Goal: Information Seeking & Learning: Find specific fact

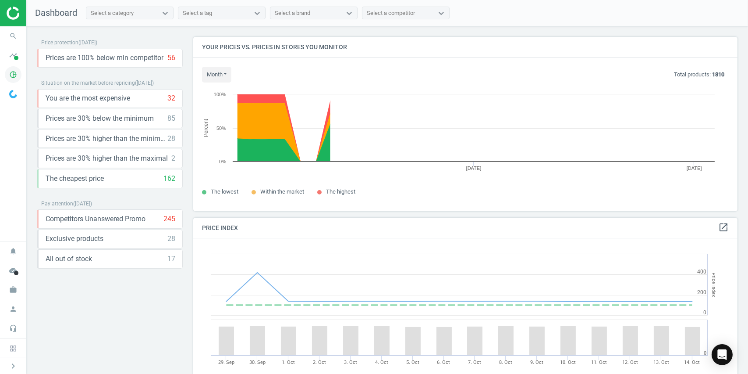
scroll to position [215, 552]
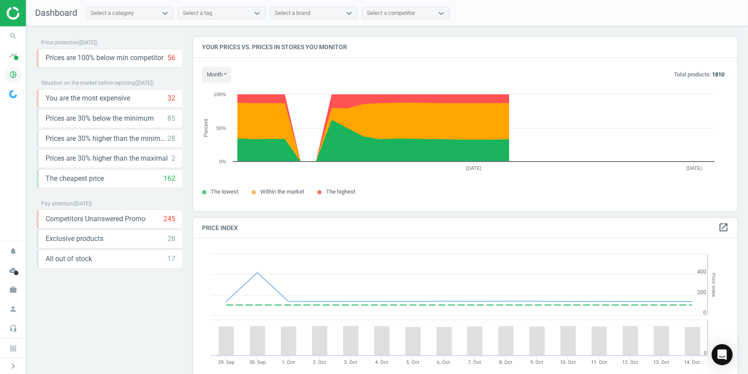
click at [11, 72] on icon "pie_chart_outlined" at bounding box center [13, 74] width 17 height 17
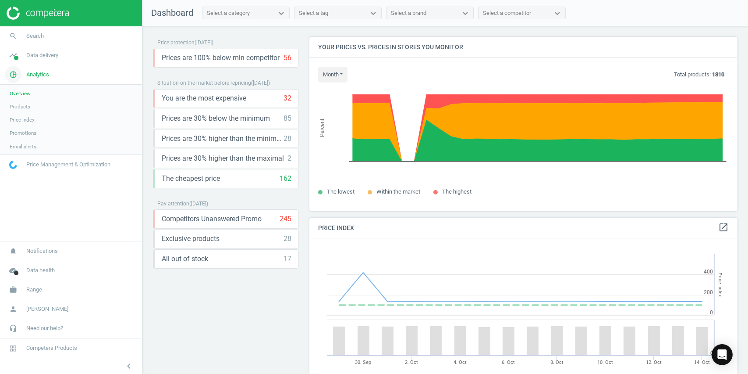
scroll to position [0, 0]
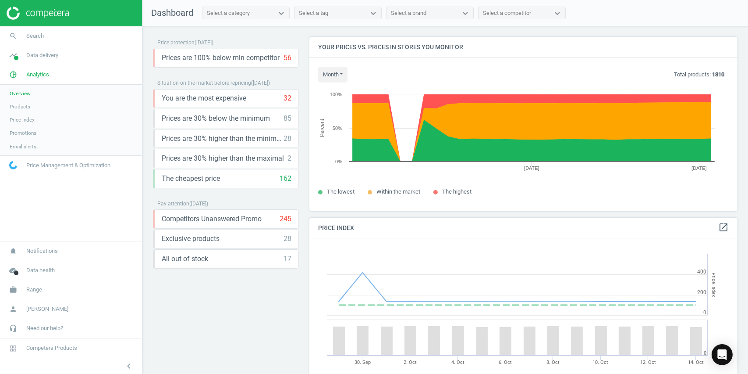
click at [25, 92] on span "Overview" at bounding box center [20, 93] width 21 height 7
click at [27, 109] on span "Products" at bounding box center [20, 106] width 21 height 7
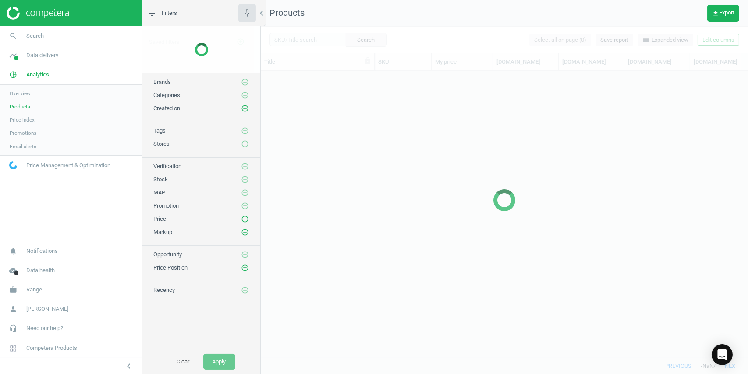
scroll to position [273, 481]
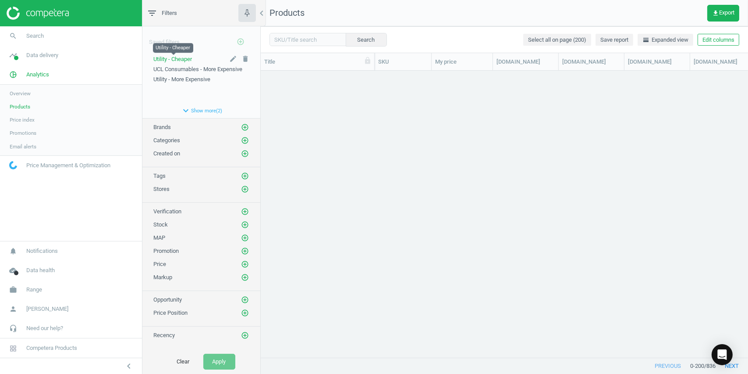
click at [185, 61] on span "Utility - Cheaper" at bounding box center [172, 59] width 39 height 7
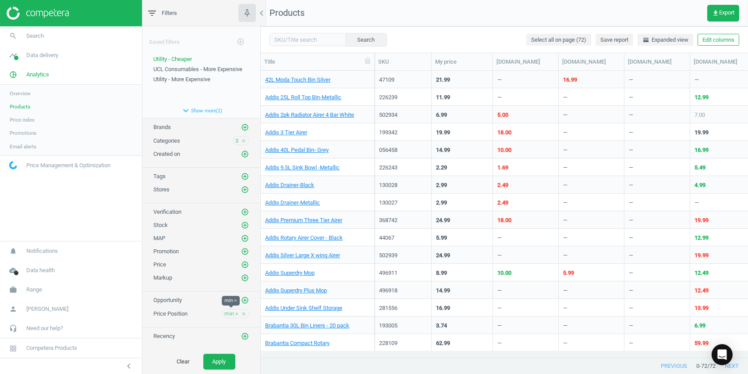
click at [229, 310] on span "min >" at bounding box center [231, 314] width 14 height 8
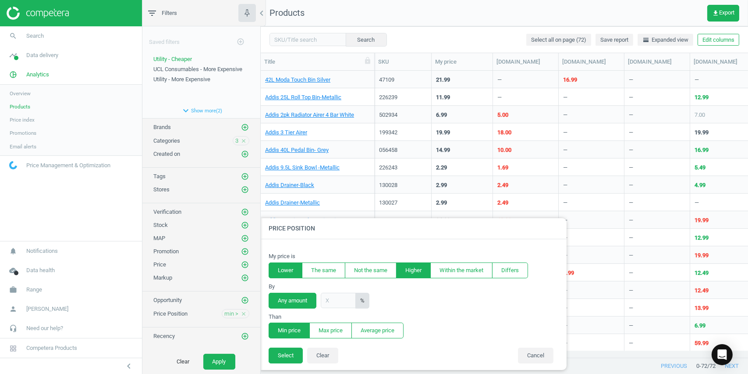
click at [292, 269] on button "Lower" at bounding box center [286, 270] width 34 height 16
click at [290, 353] on button "Select" at bounding box center [286, 355] width 34 height 16
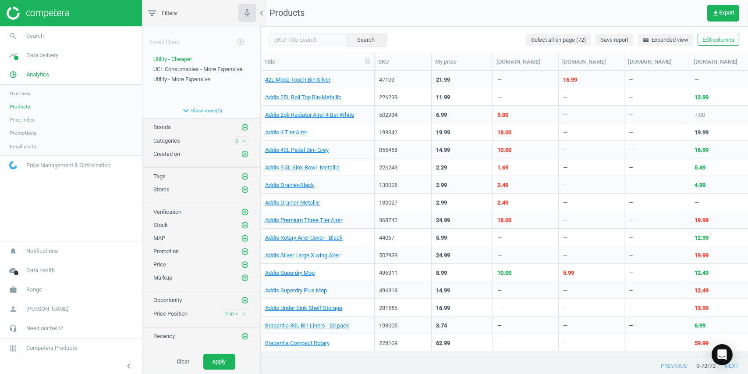
click at [211, 352] on div "Clear Apply" at bounding box center [201, 361] width 118 height 25
click at [214, 360] on button "Apply" at bounding box center [219, 361] width 32 height 16
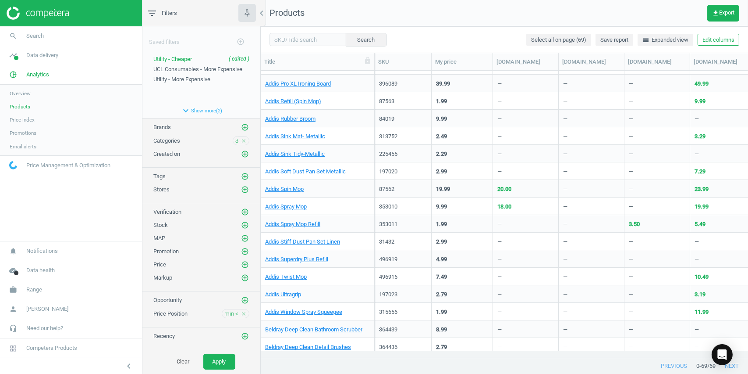
scroll to position [351, 0]
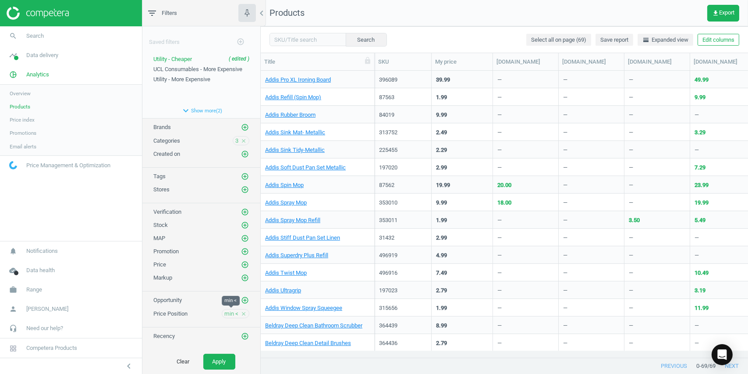
click at [226, 315] on span "min <" at bounding box center [231, 314] width 14 height 8
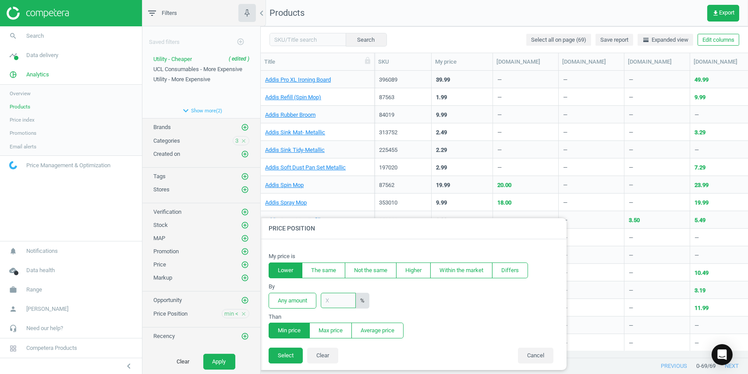
click at [337, 299] on input "text" at bounding box center [338, 299] width 35 height 15
type input "1"
click at [287, 351] on button "Select" at bounding box center [286, 355] width 34 height 16
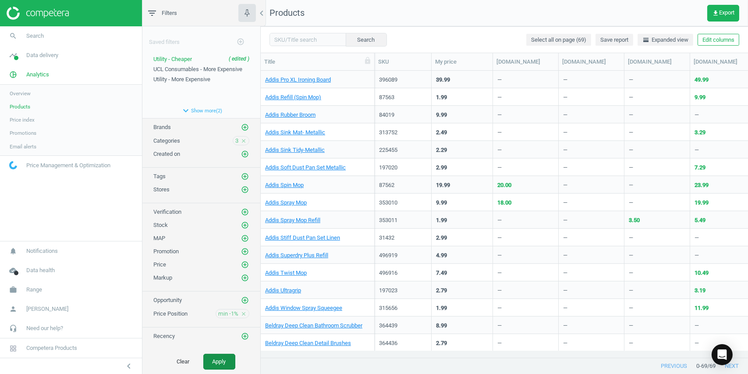
click at [213, 361] on button "Apply" at bounding box center [219, 361] width 32 height 16
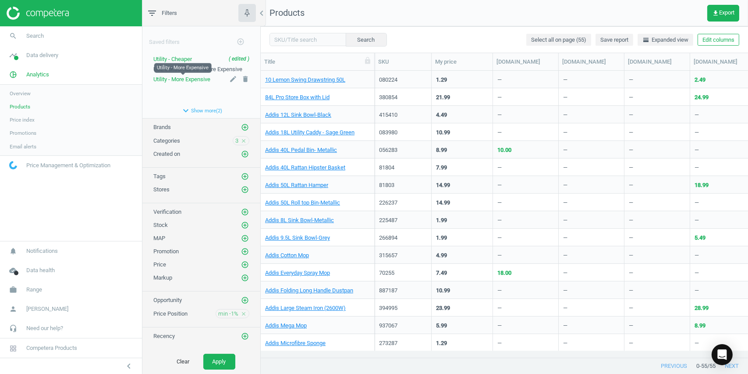
click at [180, 78] on span "Utility - More Expensive" at bounding box center [181, 79] width 57 height 7
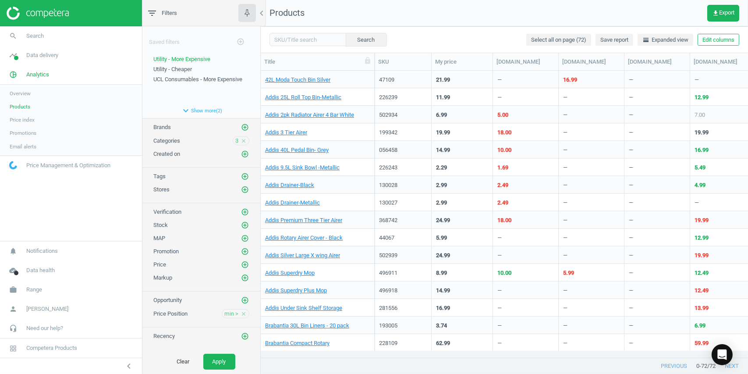
click at [223, 311] on div "min > close" at bounding box center [236, 313] width 28 height 9
click at [229, 310] on span "min >" at bounding box center [231, 314] width 14 height 8
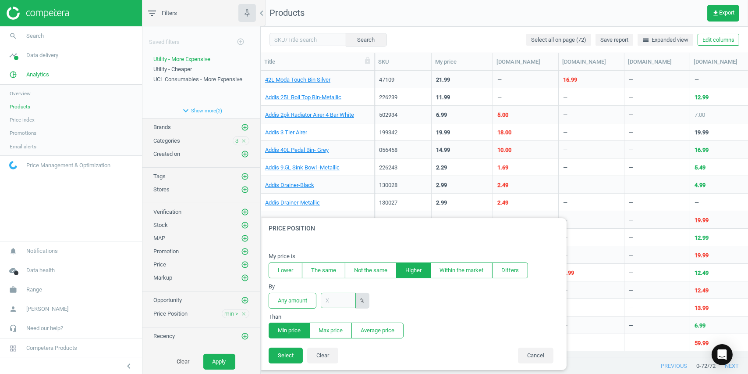
click at [329, 303] on input "text" at bounding box center [338, 299] width 35 height 15
type input "1"
click at [288, 355] on button "Select" at bounding box center [286, 355] width 34 height 16
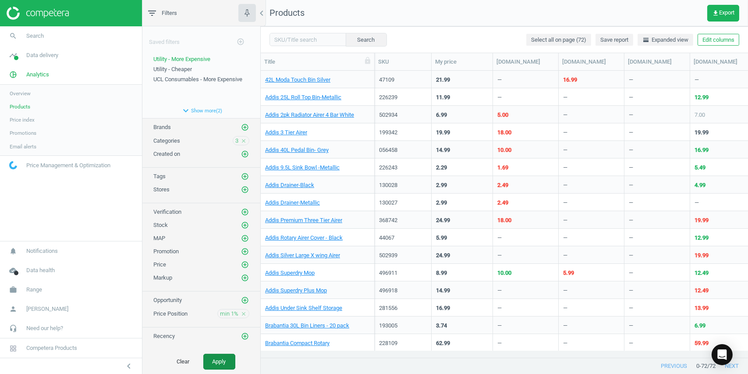
click at [231, 360] on button "Apply" at bounding box center [219, 361] width 32 height 16
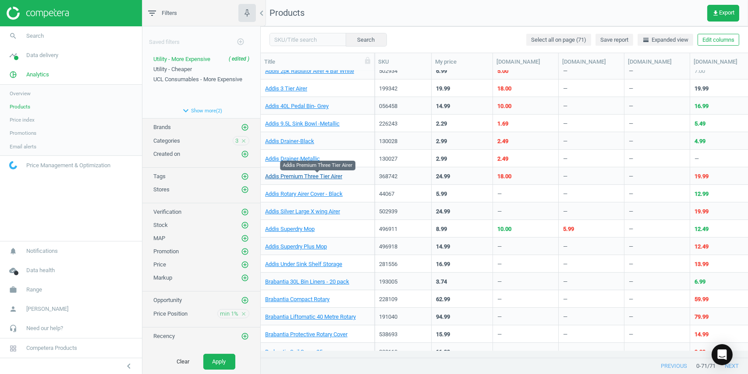
click at [332, 176] on link "Addis Premium Three Tier Airer" at bounding box center [303, 176] width 77 height 8
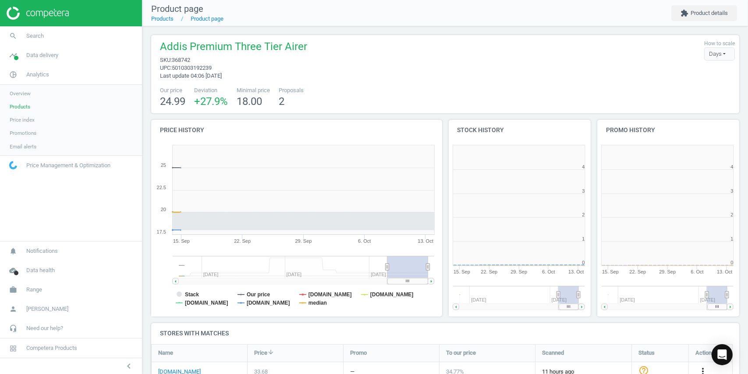
scroll to position [189, 153]
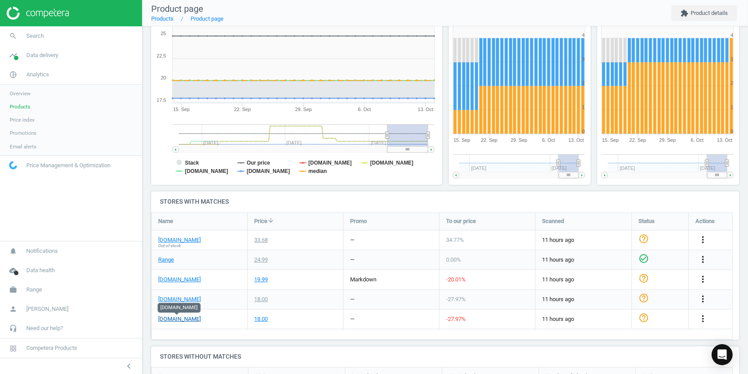
click at [170, 319] on link "[DOMAIN_NAME]" at bounding box center [179, 319] width 43 height 8
click at [702, 315] on icon "more_vert" at bounding box center [703, 318] width 11 height 11
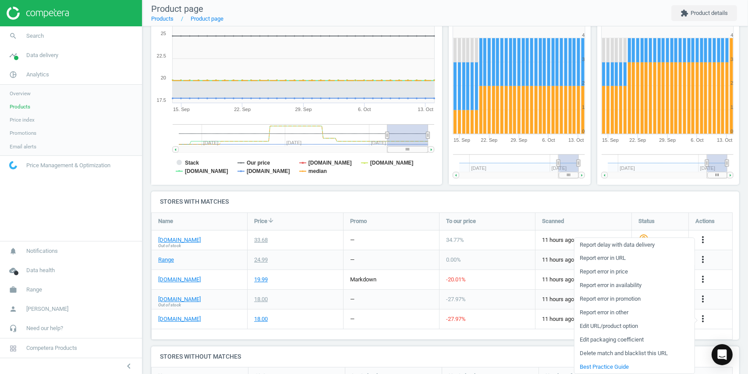
click at [614, 258] on link "Report error in URL" at bounding box center [634, 258] width 120 height 14
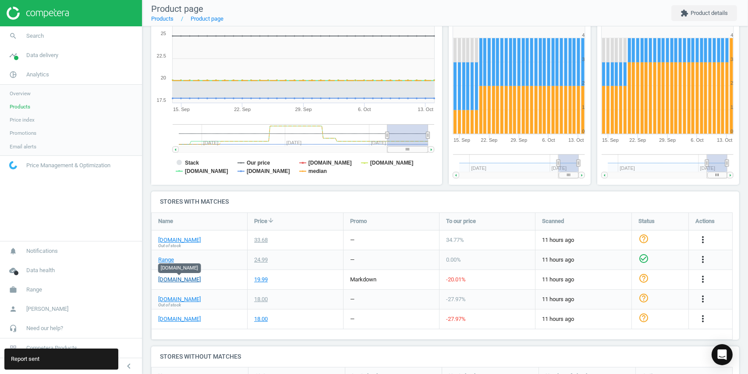
click at [184, 278] on link "[DOMAIN_NAME]" at bounding box center [179, 279] width 43 height 8
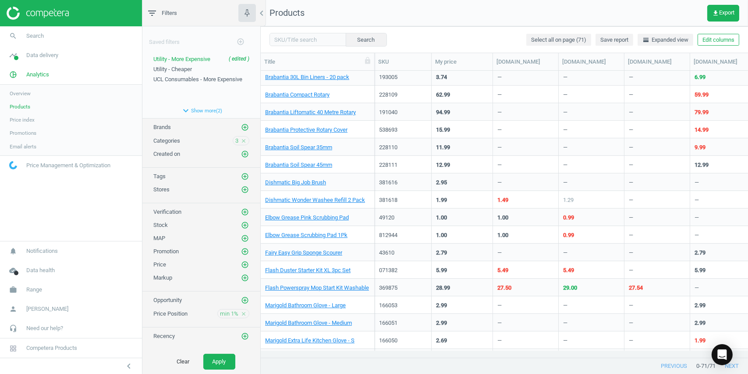
scroll to position [263, 0]
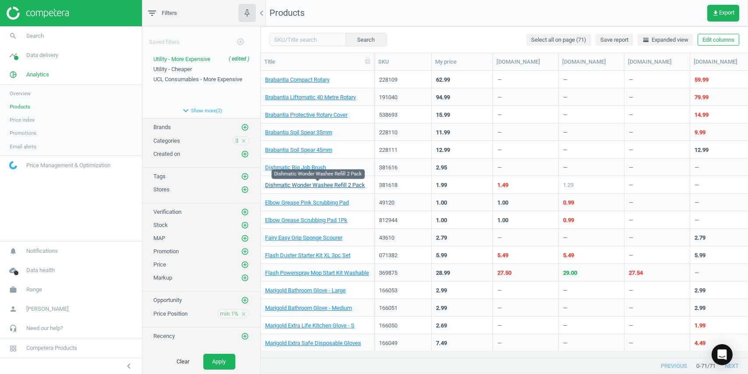
click at [338, 187] on link "Dishmatic Wonder Washee Refill 2 Pack" at bounding box center [315, 185] width 100 height 8
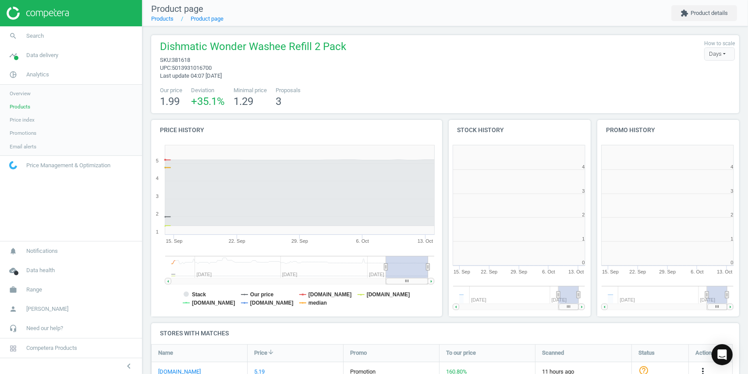
scroll to position [189, 153]
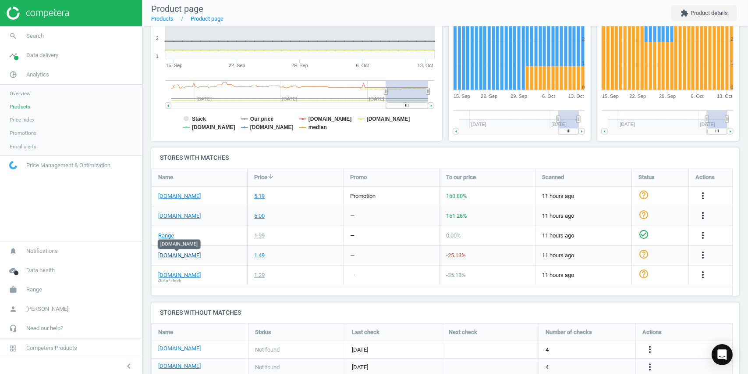
click at [188, 255] on link "[DOMAIN_NAME]" at bounding box center [179, 255] width 43 height 8
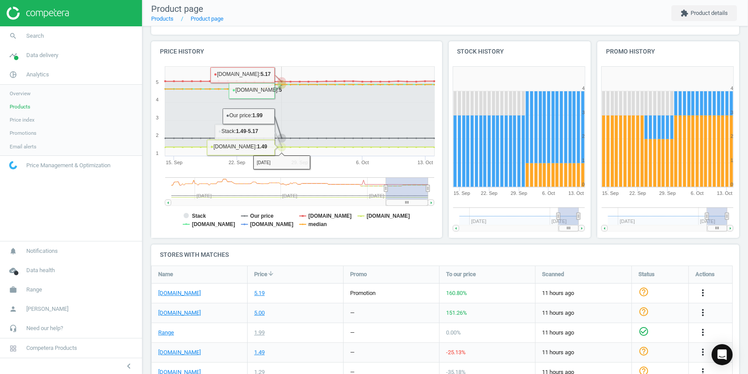
scroll to position [0, 0]
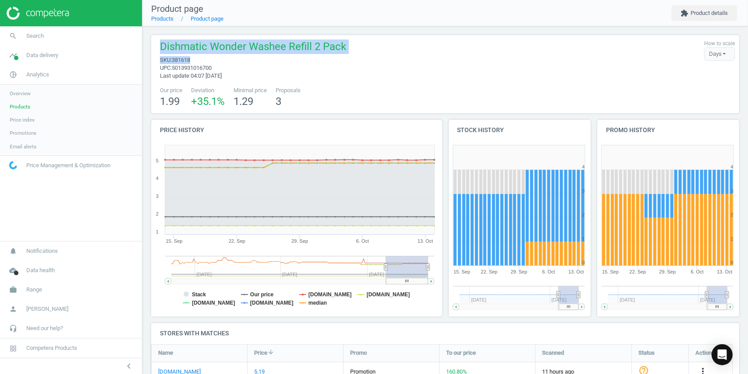
drag, startPoint x: 162, startPoint y: 45, endPoint x: 195, endPoint y: 59, distance: 36.0
click at [195, 59] on div "Dishmatic Wonder Washee Refill 2 Pack sku : 381618 upc : 5013931016700 Last upd…" at bounding box center [251, 59] width 191 height 40
copy div "Dishmatic Wonder Washee Refill 2 Pack sku : 381618"
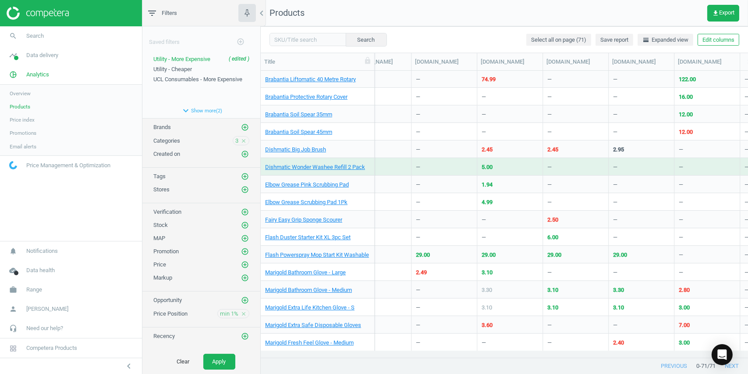
scroll to position [0, 673]
click at [299, 147] on link "Dishmatic Big Job Brush" at bounding box center [295, 150] width 61 height 8
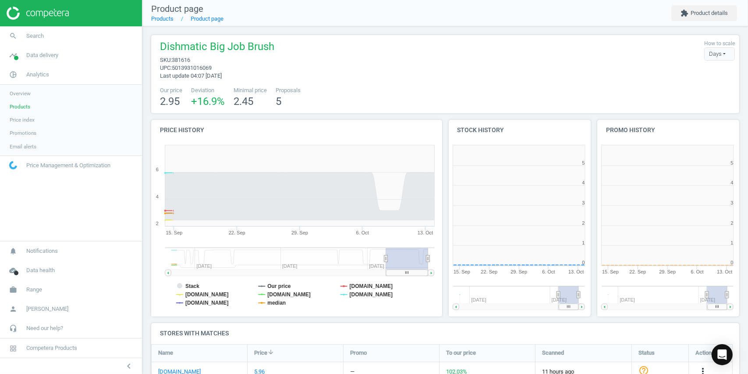
scroll to position [160, 595]
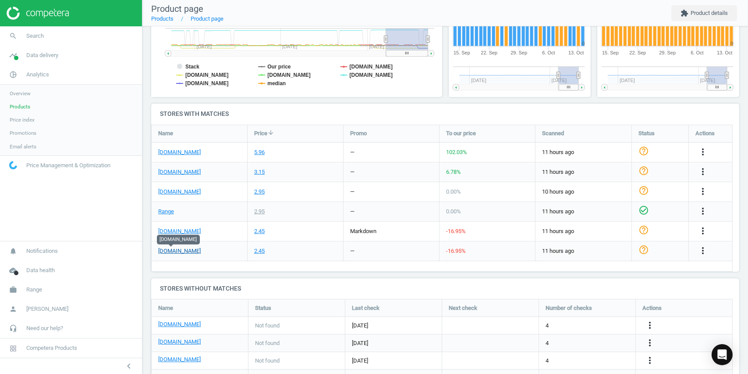
click at [171, 253] on link "[DOMAIN_NAME]" at bounding box center [179, 251] width 43 height 8
click at [188, 229] on link "[DOMAIN_NAME]" at bounding box center [179, 231] width 43 height 8
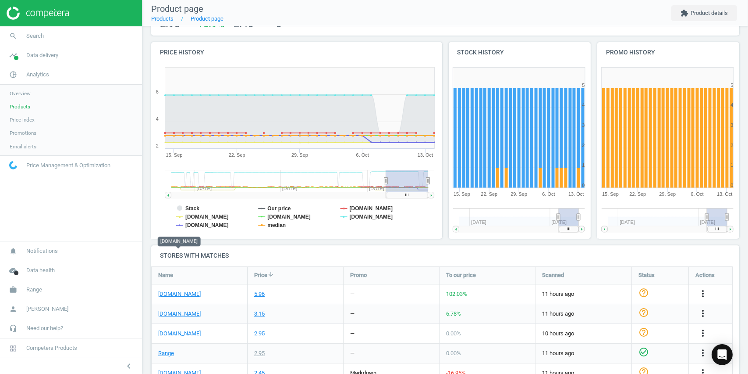
scroll to position [0, 0]
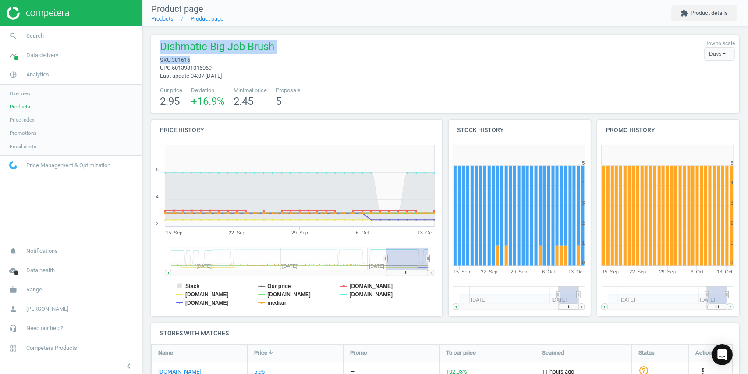
drag, startPoint x: 161, startPoint y: 47, endPoint x: 195, endPoint y: 59, distance: 35.4
click at [195, 59] on div "Dishmatic Big Job Brush sku : 381616 upc : 5013931016069 Last update 04:07 [DAT…" at bounding box center [215, 59] width 119 height 40
copy div "Dishmatic Big Job Brush sku : 381616"
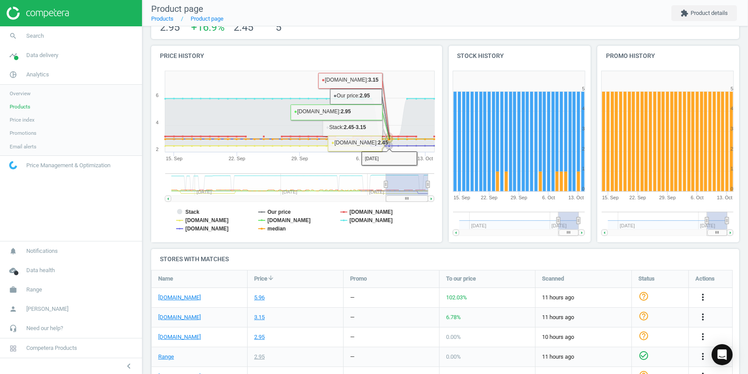
scroll to position [219, 0]
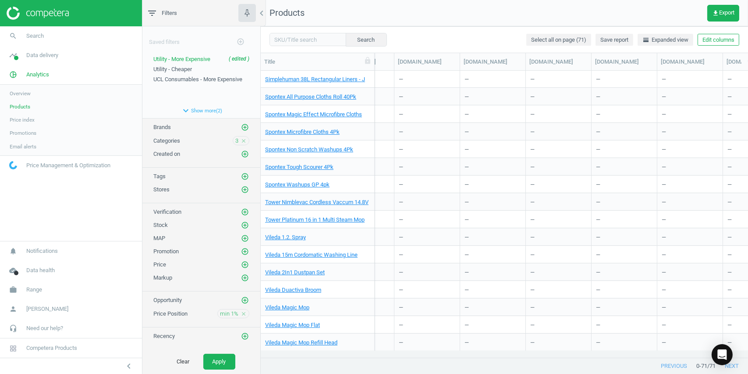
scroll to position [0, 1097]
click at [351, 202] on link "Tower Nimblevac Cordless Vaccum 14.8V" at bounding box center [316, 202] width 103 height 8
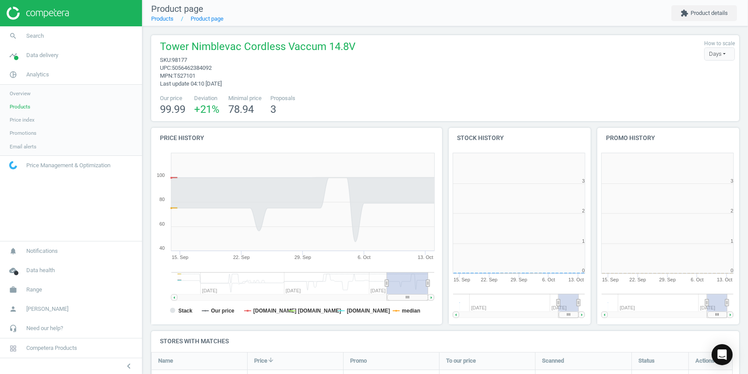
scroll to position [217, 595]
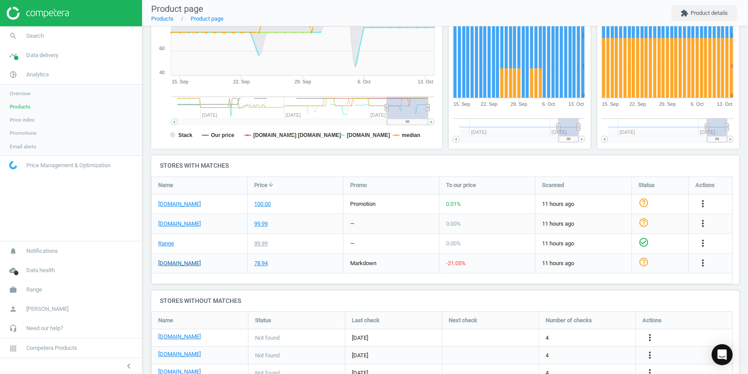
click at [181, 264] on link "[DOMAIN_NAME]" at bounding box center [179, 263] width 43 height 8
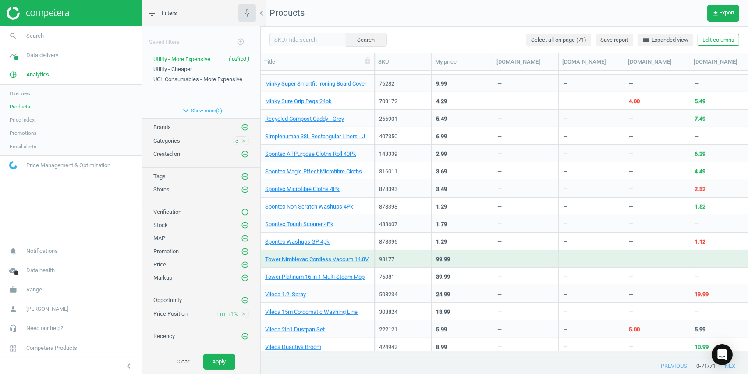
scroll to position [781, 0]
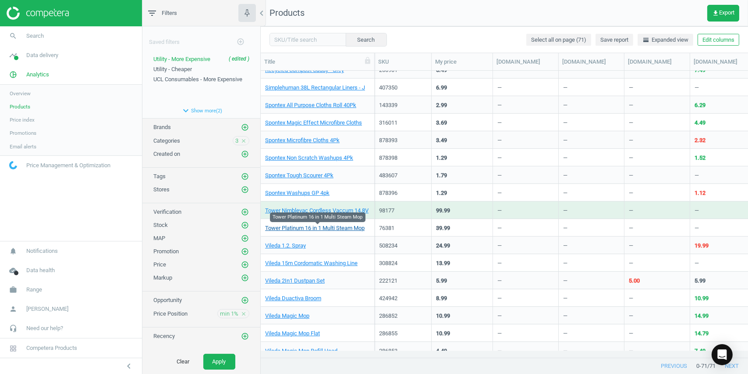
click at [313, 229] on link "Tower Platinum 16 in 1 Multi Steam Mop" at bounding box center [315, 228] width 100 height 8
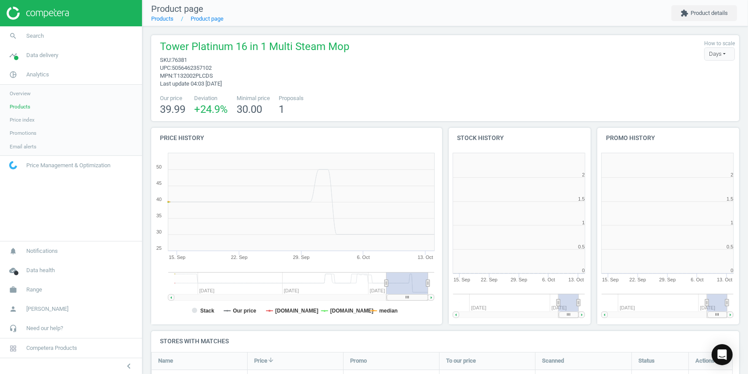
scroll to position [235, 595]
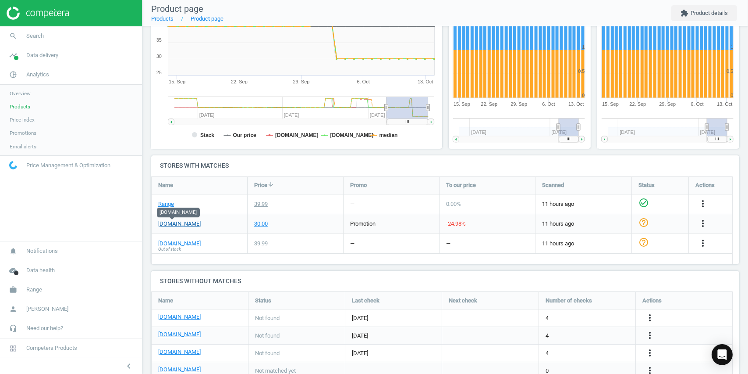
click at [180, 222] on link "[DOMAIN_NAME]" at bounding box center [179, 224] width 43 height 8
click at [305, 269] on div "Tower Platinum 16 in 1 Multi Steam Mop sku : 76381 upc : 5056462357102 mpn : T1…" at bounding box center [445, 226] width 606 height 751
click at [165, 207] on link "Range" at bounding box center [166, 204] width 16 height 8
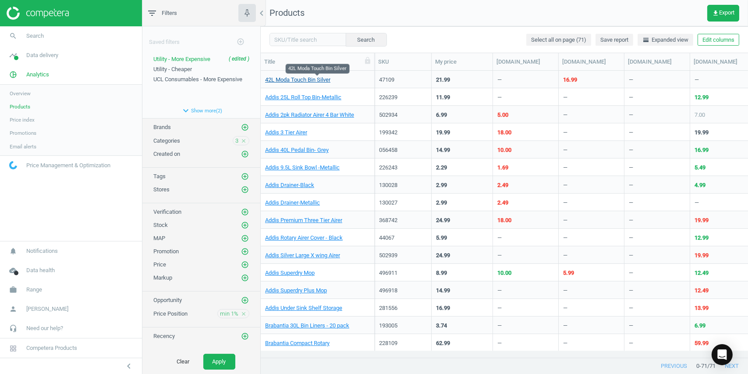
click at [321, 78] on link "42L Moda Touch Bin Silver" at bounding box center [297, 80] width 65 height 8
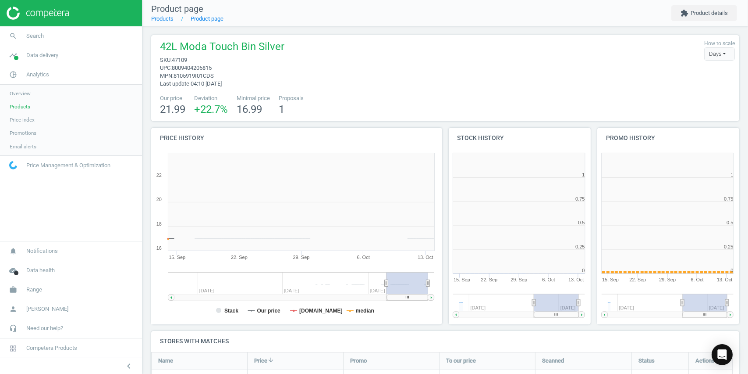
scroll to position [189, 153]
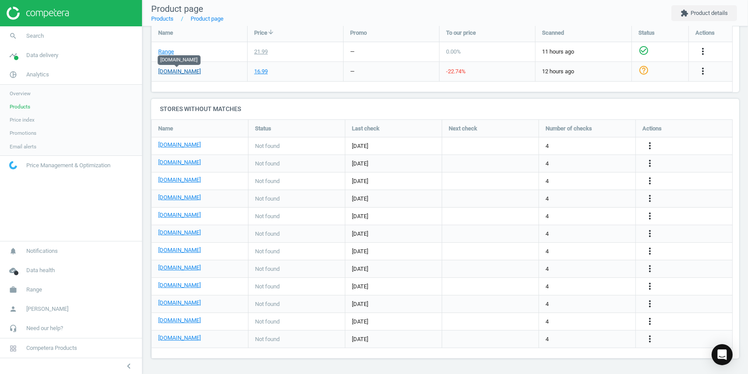
click at [175, 72] on link "[DOMAIN_NAME]" at bounding box center [179, 72] width 43 height 8
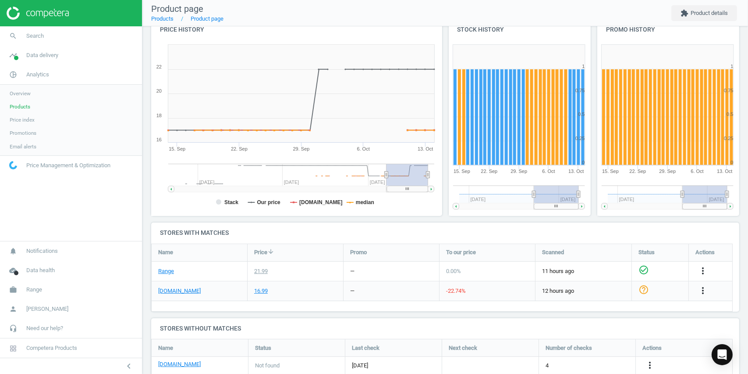
scroll to position [82, 595]
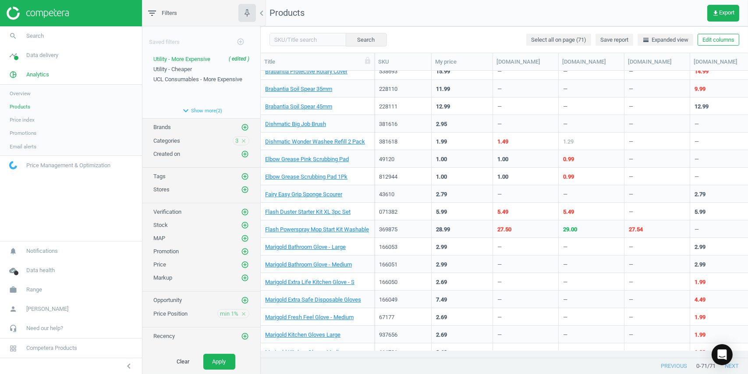
scroll to position [307, 0]
click at [330, 230] on link "Flash Powerspray Mop Start Kit Washable" at bounding box center [317, 229] width 104 height 8
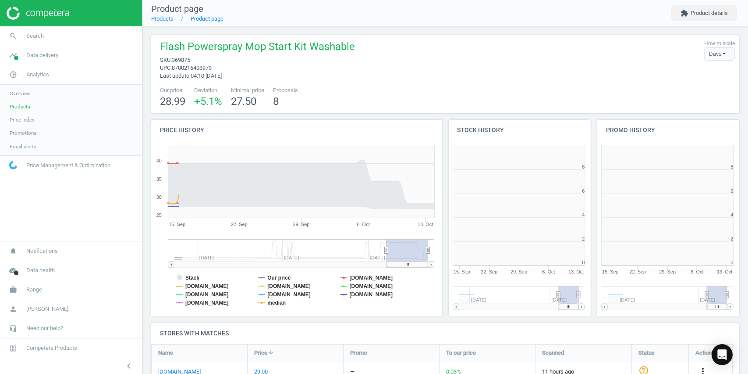
scroll to position [4, 4]
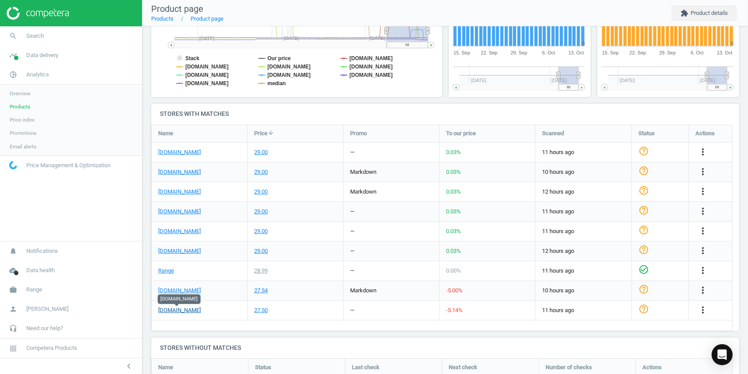
click at [177, 311] on link "[DOMAIN_NAME]" at bounding box center [179, 310] width 43 height 8
click at [171, 290] on link "[DOMAIN_NAME]" at bounding box center [179, 290] width 43 height 8
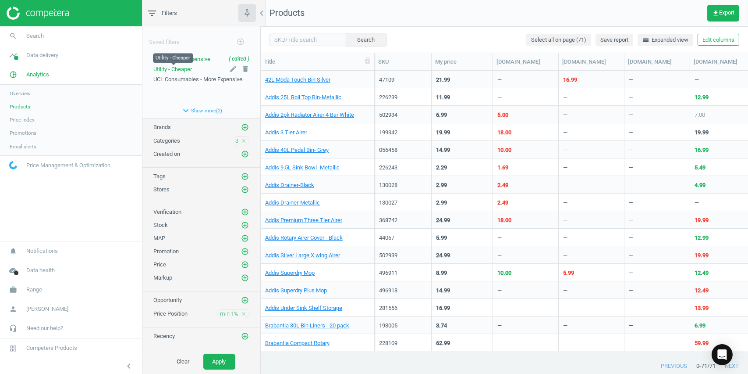
click at [179, 68] on span "Utility - Cheaper" at bounding box center [172, 69] width 39 height 7
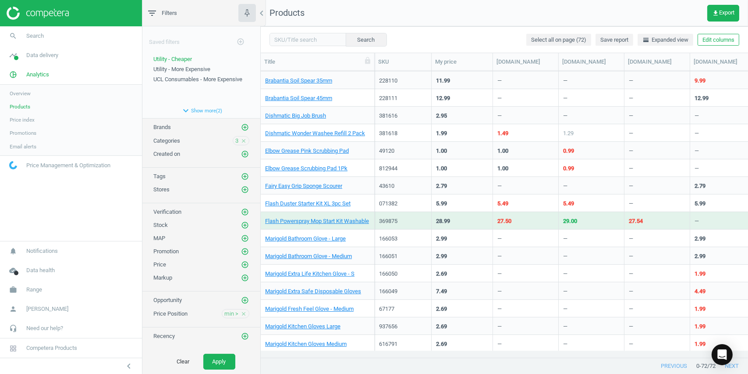
scroll to position [325, 0]
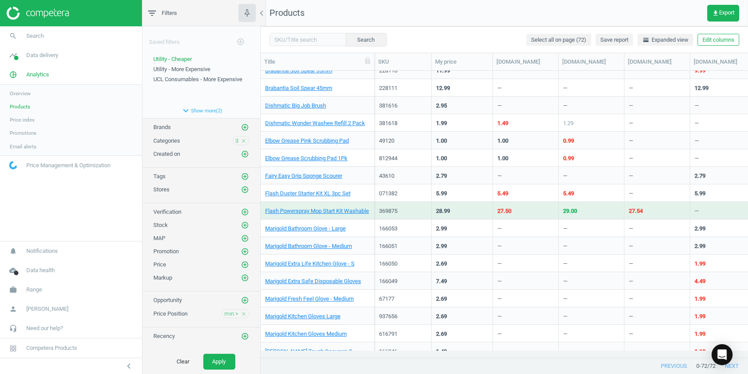
click at [481, 192] on div "5.99" at bounding box center [462, 192] width 52 height 15
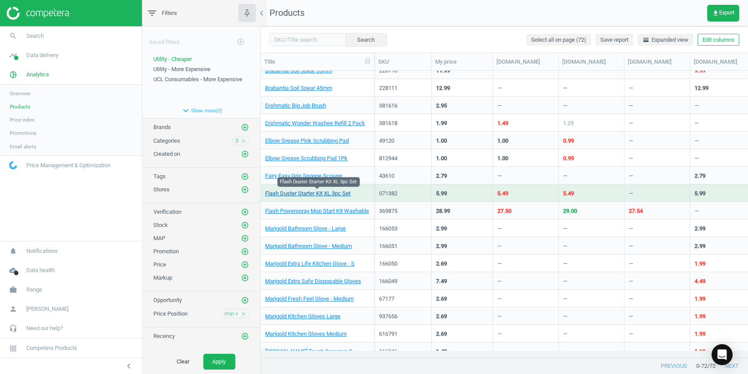
click at [300, 190] on link "Flash Duster Starter Kit XL 3pc Set" at bounding box center [307, 193] width 85 height 8
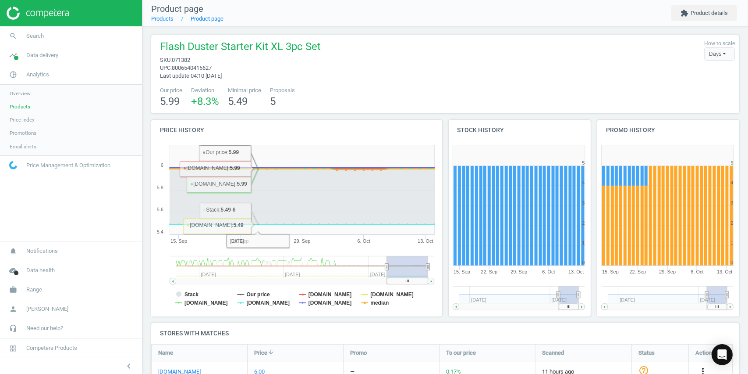
click at [181, 61] on span "071382" at bounding box center [181, 60] width 18 height 7
copy span "071382"
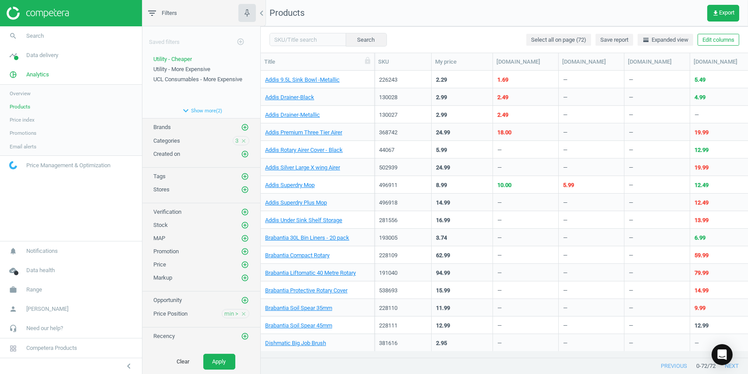
scroll to position [273, 481]
